Goal: Transaction & Acquisition: Obtain resource

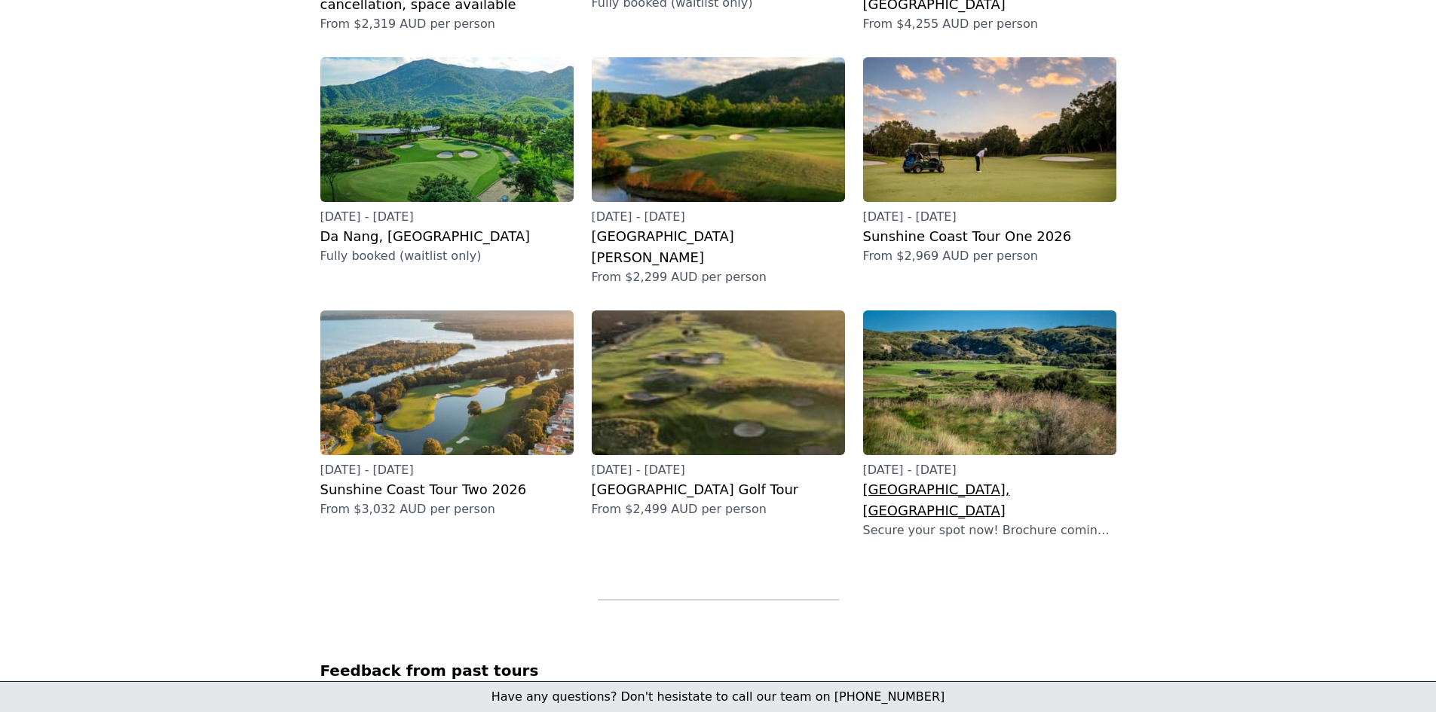
scroll to position [452, 0]
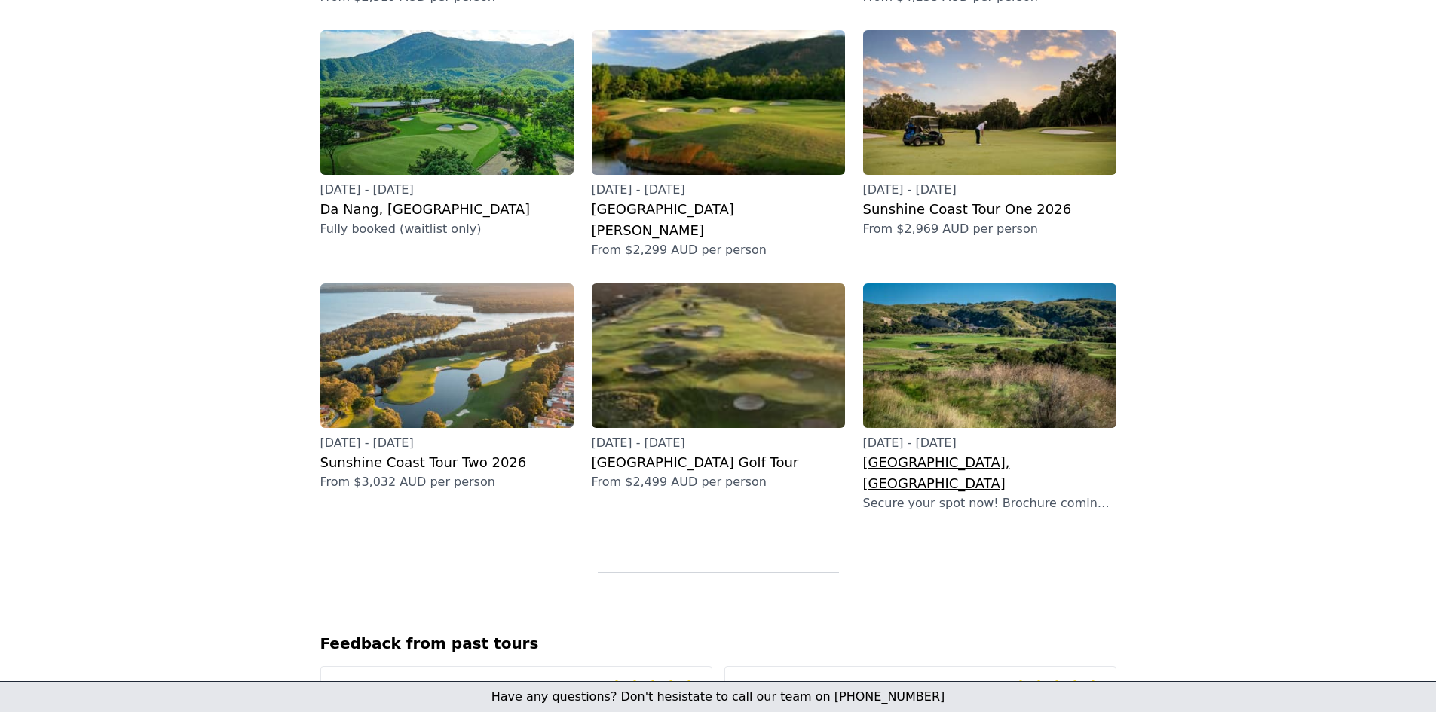
click at [974, 319] on img at bounding box center [989, 355] width 253 height 145
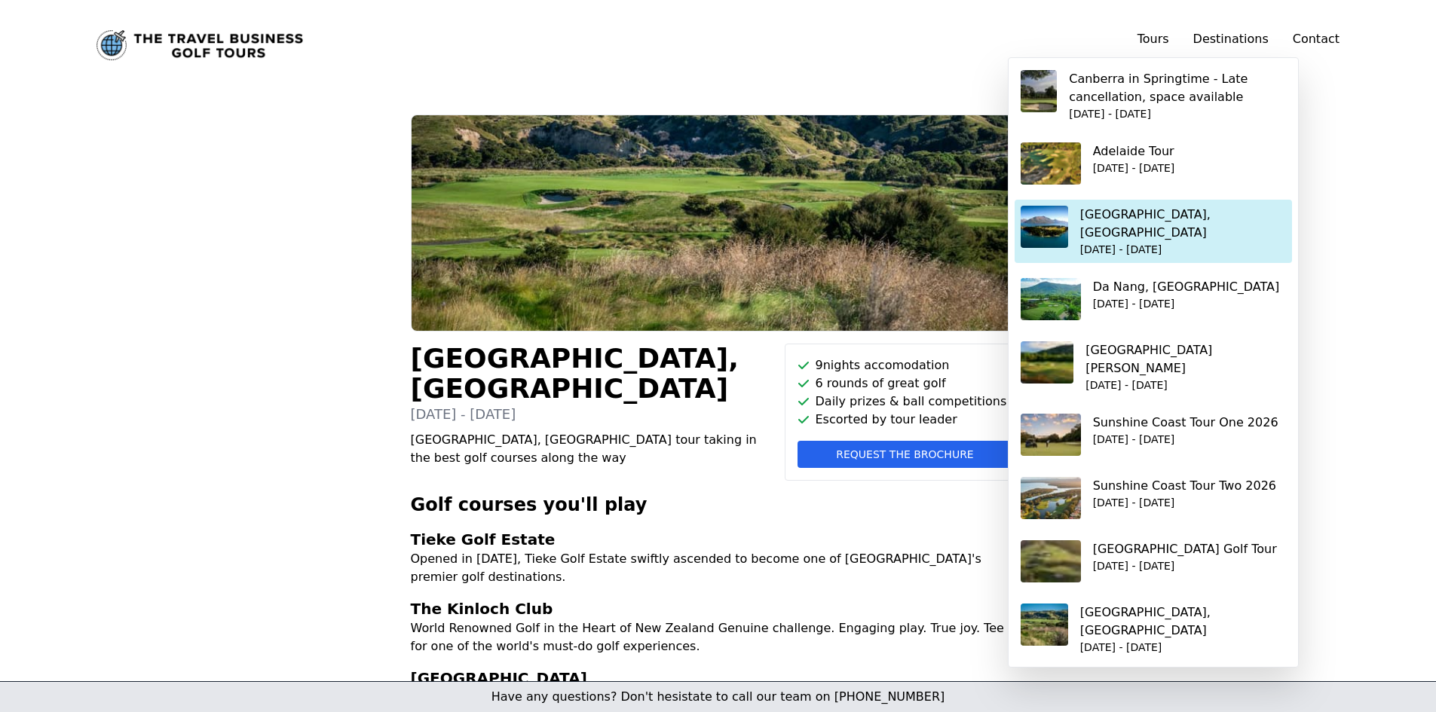
click at [1155, 219] on p "[GEOGRAPHIC_DATA], [GEOGRAPHIC_DATA]" at bounding box center [1183, 224] width 206 height 36
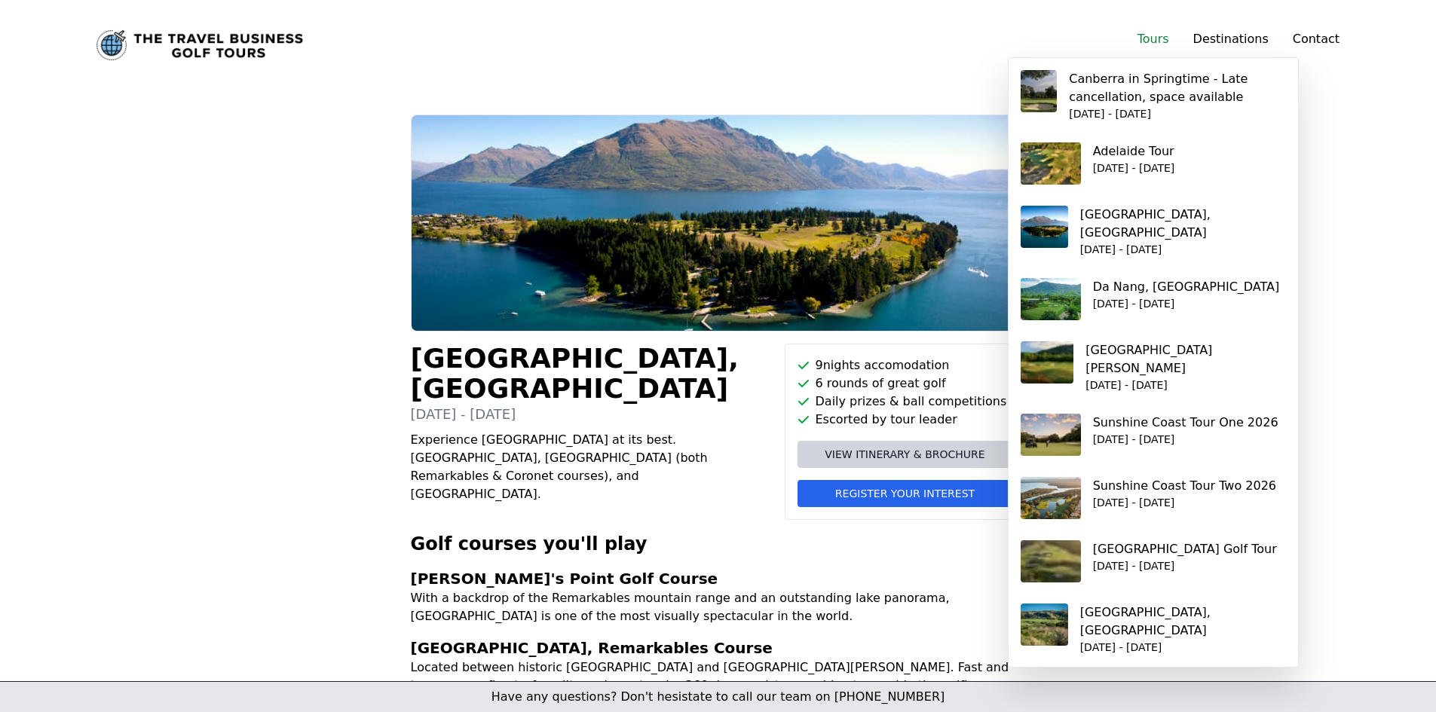
click at [1164, 38] on link "Tours" at bounding box center [1153, 39] width 32 height 14
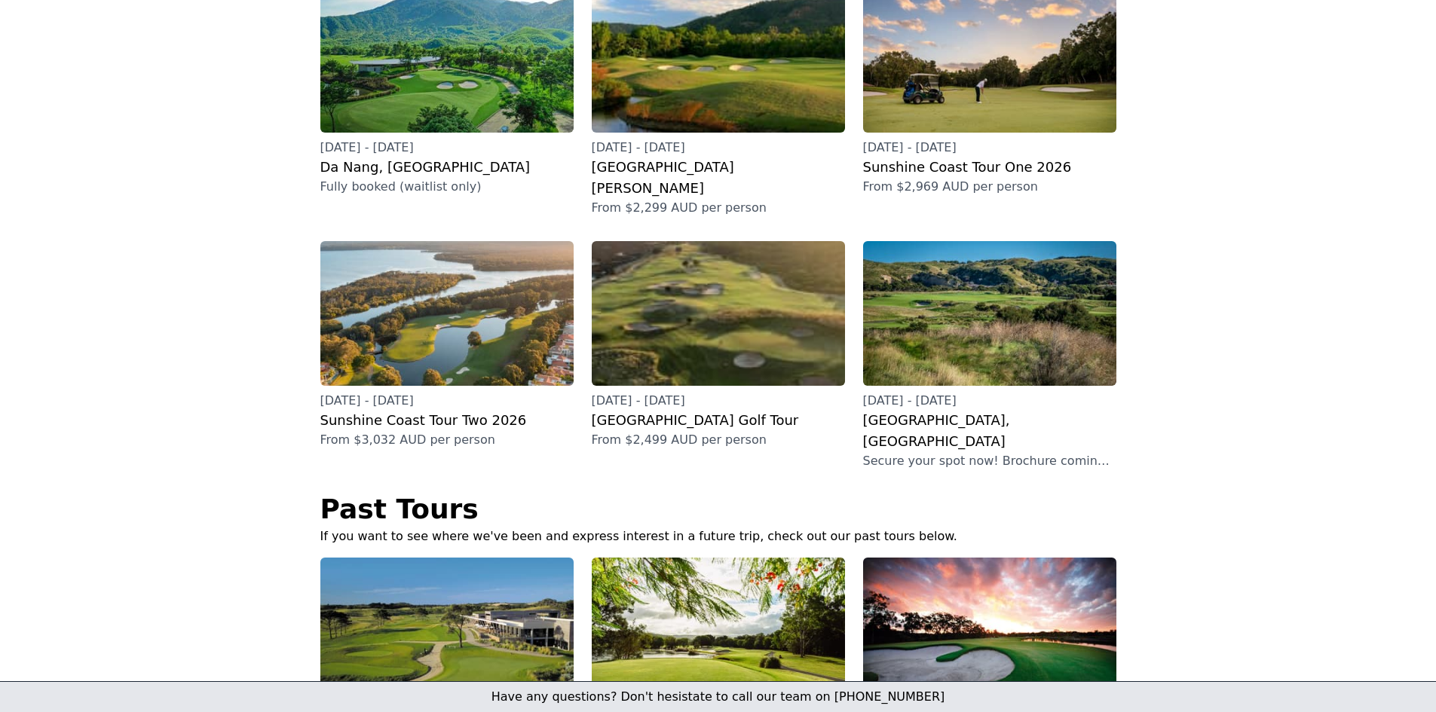
scroll to position [468, 0]
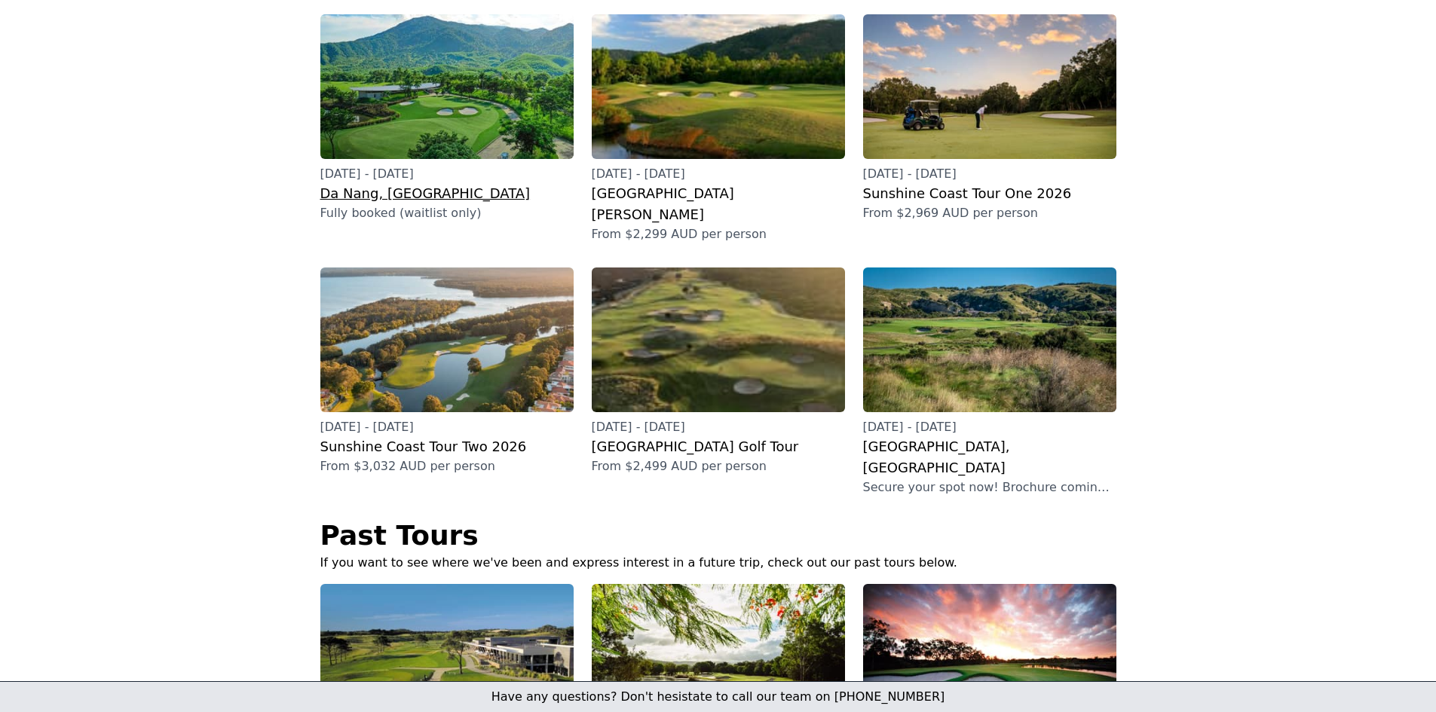
click at [405, 105] on img at bounding box center [446, 86] width 253 height 145
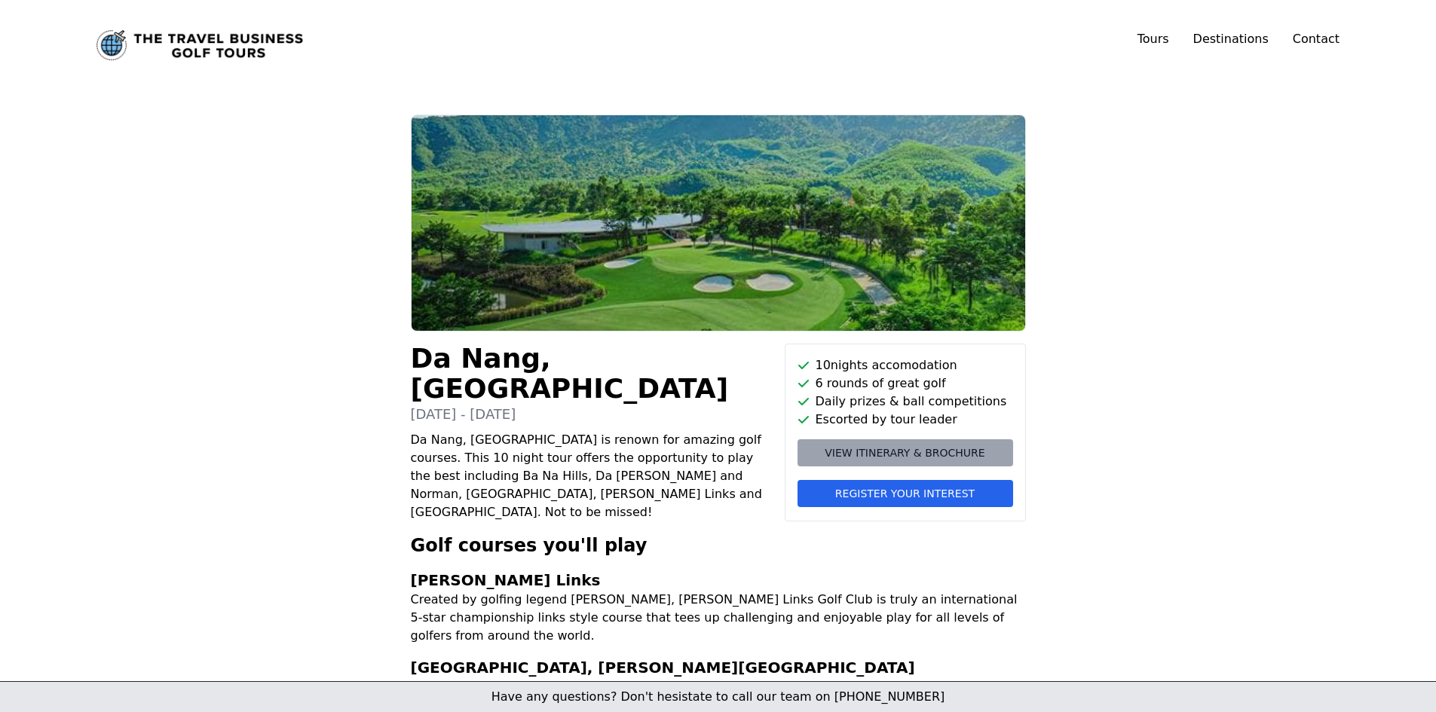
click at [855, 448] on span "View itinerary & brochure" at bounding box center [904, 452] width 160 height 15
